Goal: Information Seeking & Learning: Compare options

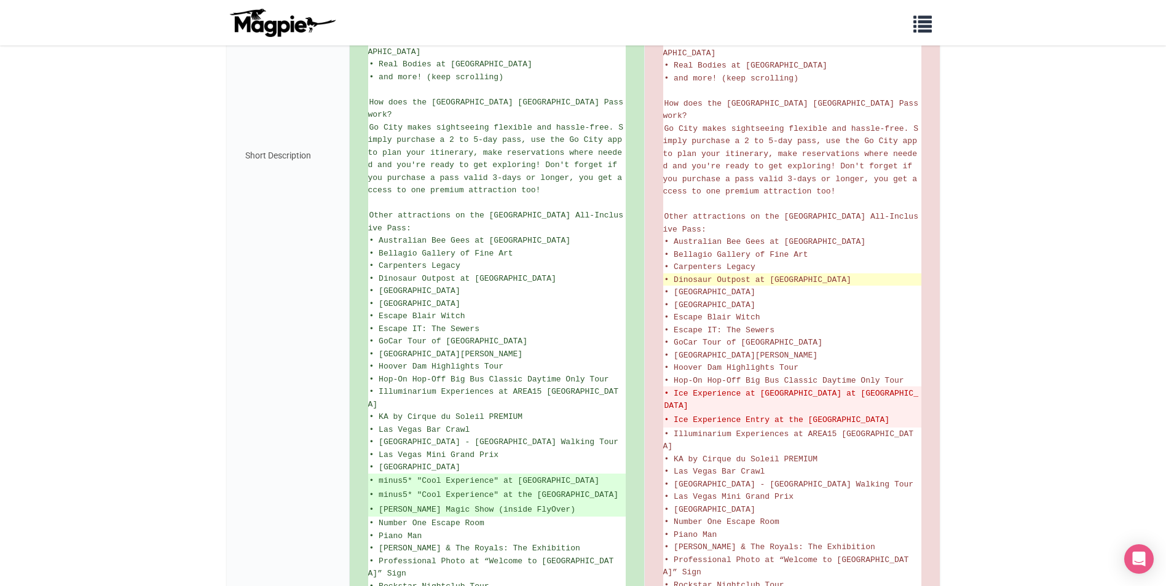
scroll to position [737, 0]
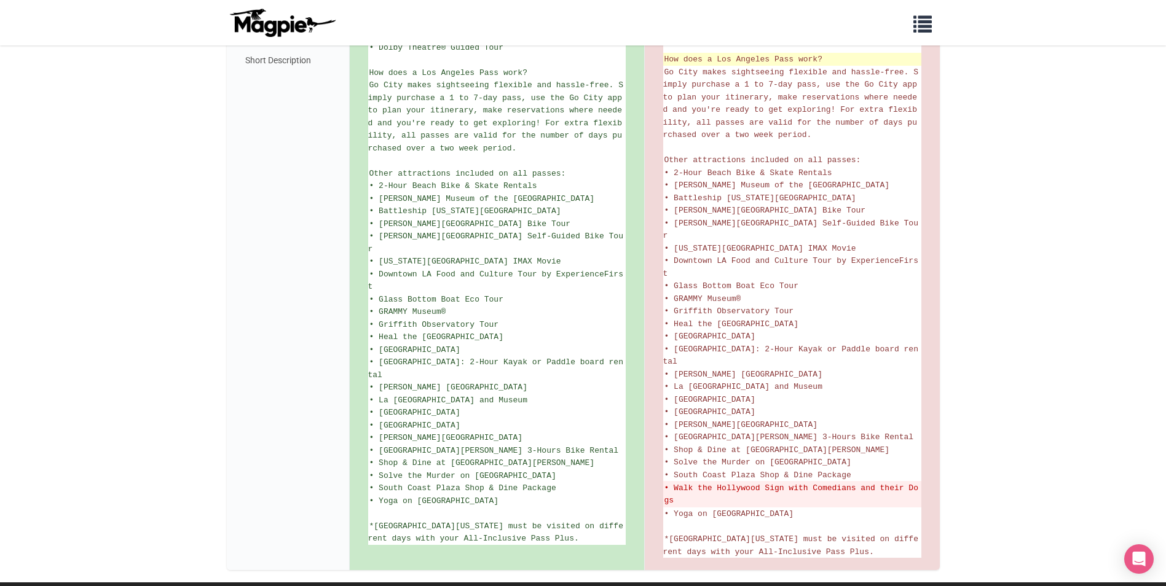
scroll to position [745, 0]
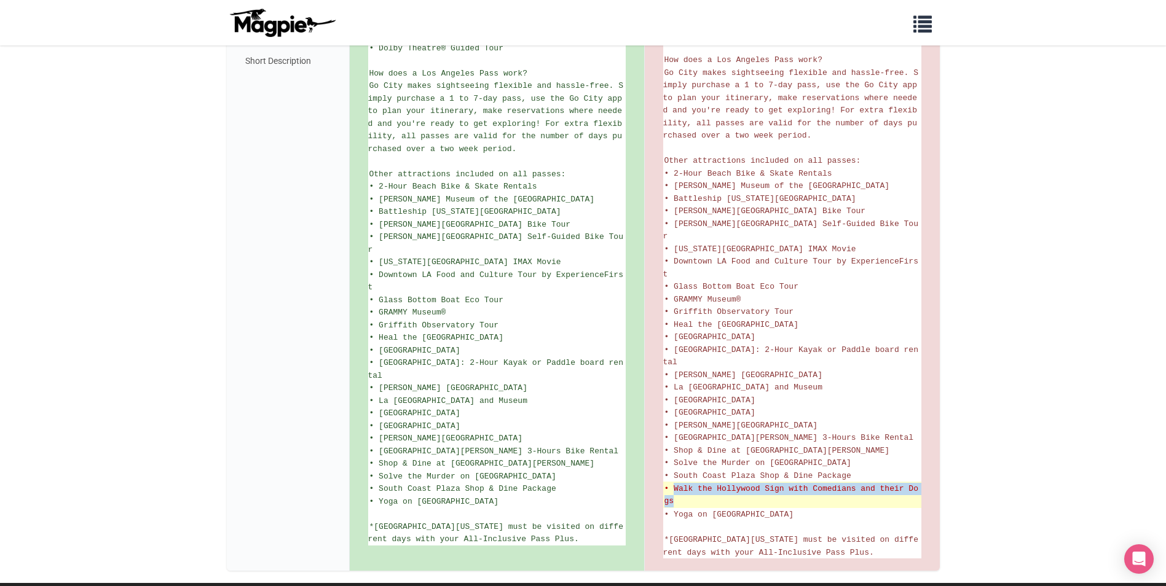
drag, startPoint x: 682, startPoint y: 500, endPoint x: 673, endPoint y: 492, distance: 12.6
click at [673, 492] on del "• Walk the Hollywood Sign with Comedians and their Dogs" at bounding box center [792, 495] width 256 height 24
copy del "Walk the Hollywood Sign with Comedians and their Dogs"
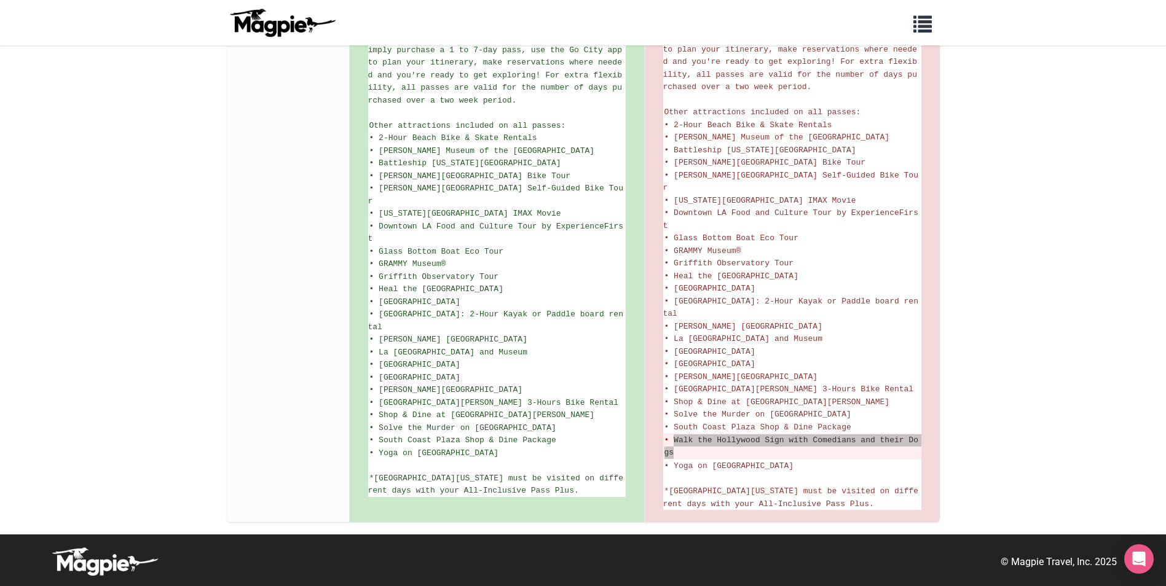
scroll to position [807, 0]
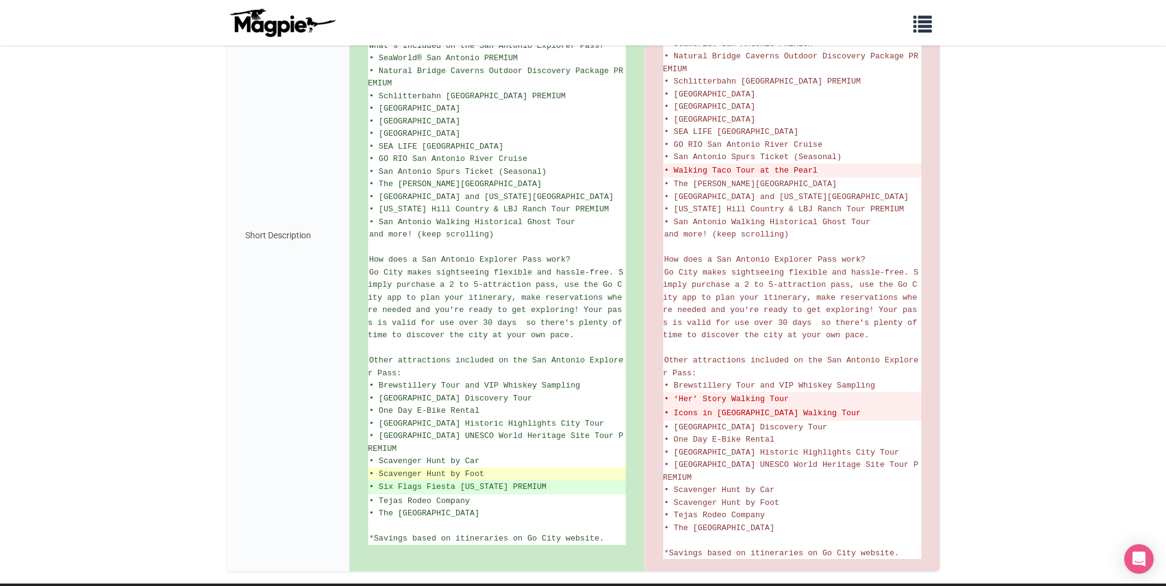
scroll to position [335, 0]
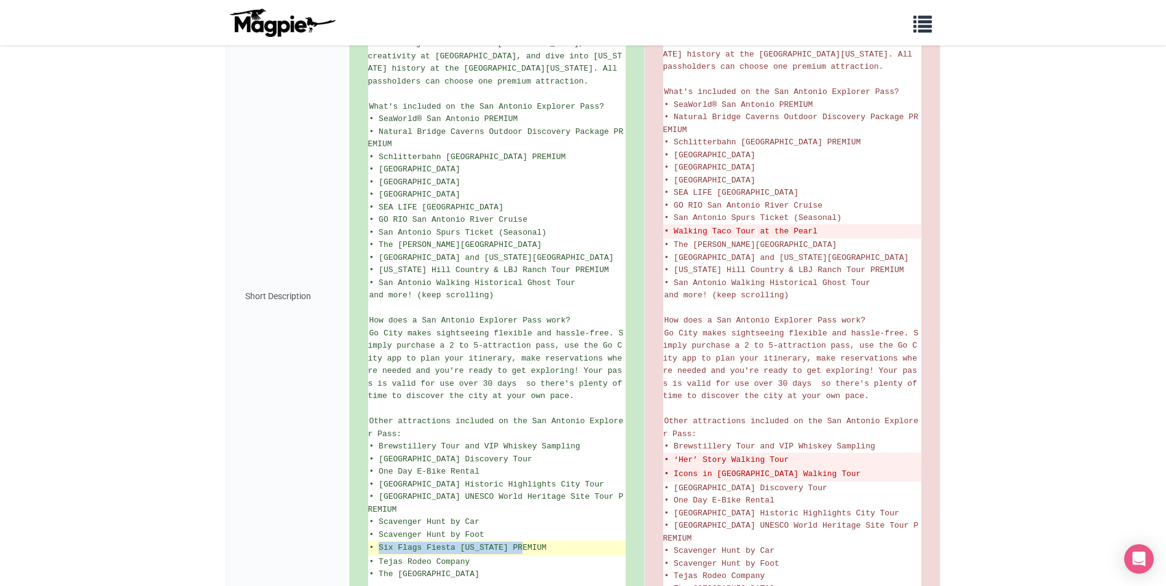
drag, startPoint x: 549, startPoint y: 559, endPoint x: 380, endPoint y: 562, distance: 168.4
click at [380, 554] on ins "• Six Flags Fiesta Texas PREMIUM" at bounding box center [496, 548] width 255 height 12
copy ins "Six Flags Fiesta Texas PREMIUM"
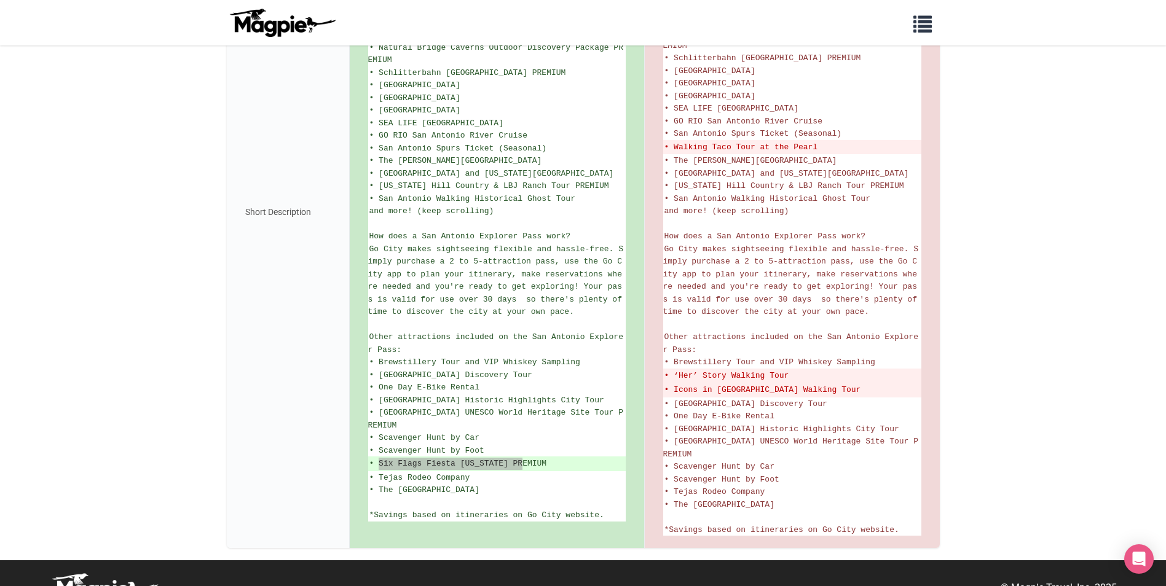
scroll to position [458, 0]
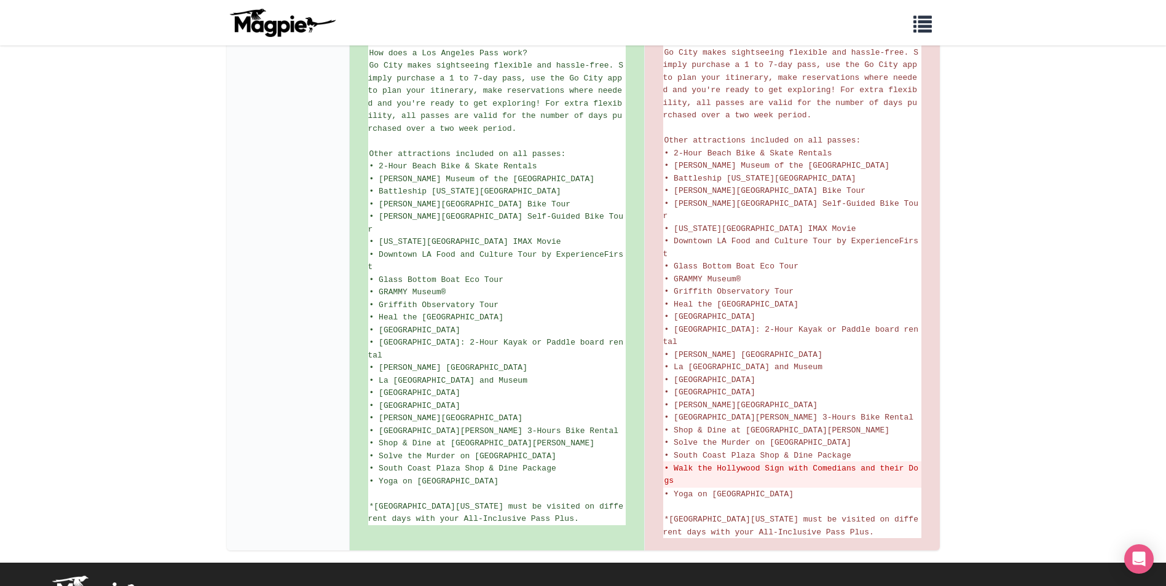
scroll to position [807, 0]
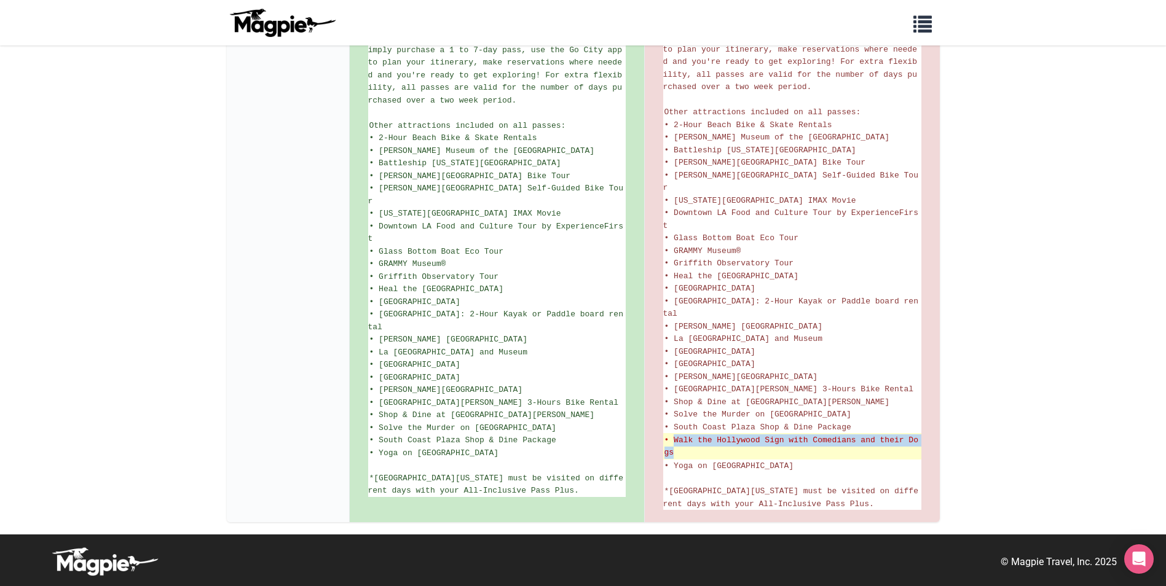
drag, startPoint x: 697, startPoint y: 436, endPoint x: 673, endPoint y: 428, distance: 25.1
click at [673, 434] on del "• Walk the Hollywood Sign with Comedians and their Dogs" at bounding box center [792, 446] width 256 height 24
copy del "Walk the Hollywood Sign with Comedians and their Dogs"
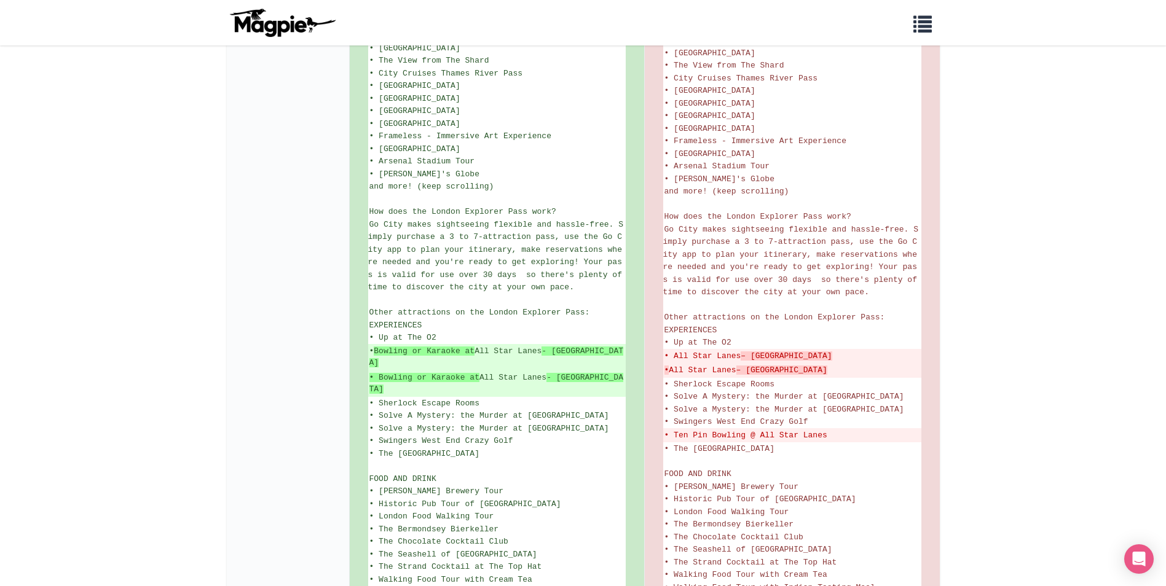
scroll to position [436, 0]
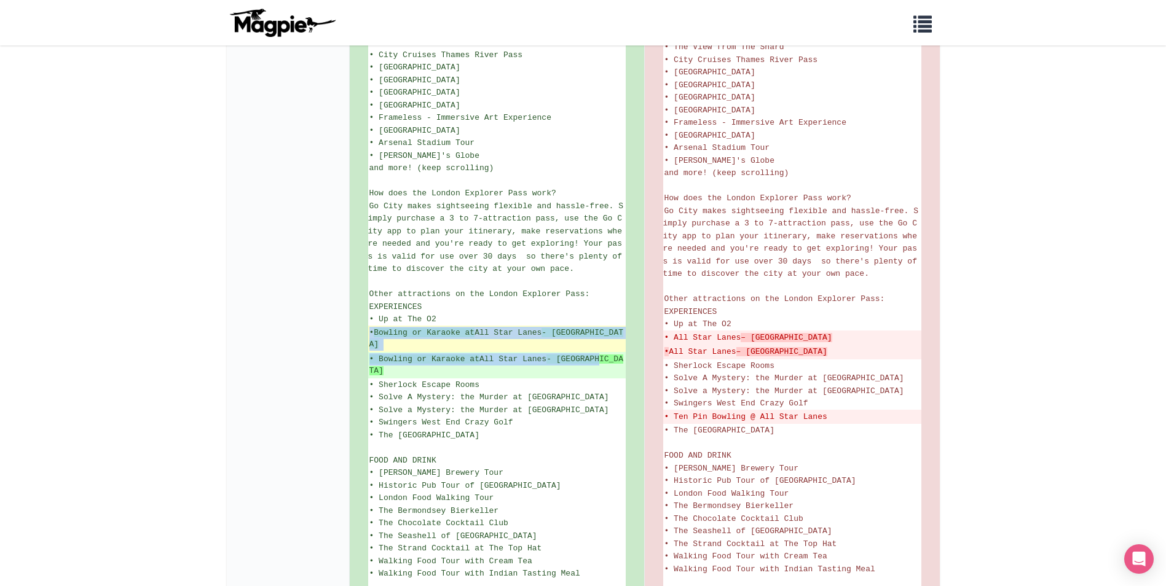
drag, startPoint x: 611, startPoint y: 355, endPoint x: 369, endPoint y: 338, distance: 242.7
copy ul "• Bowling or Karaoke at [GEOGRAPHIC_DATA] • Bowling or Karaoke at [GEOGRAPHIC_D…"
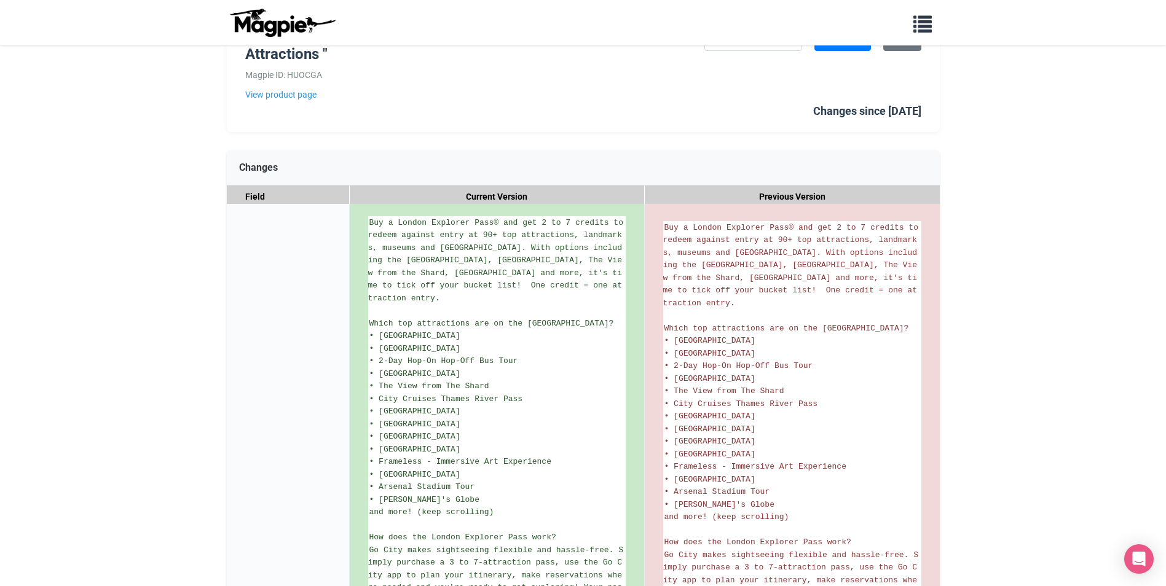
scroll to position [0, 0]
